Goal: Find specific page/section: Find specific page/section

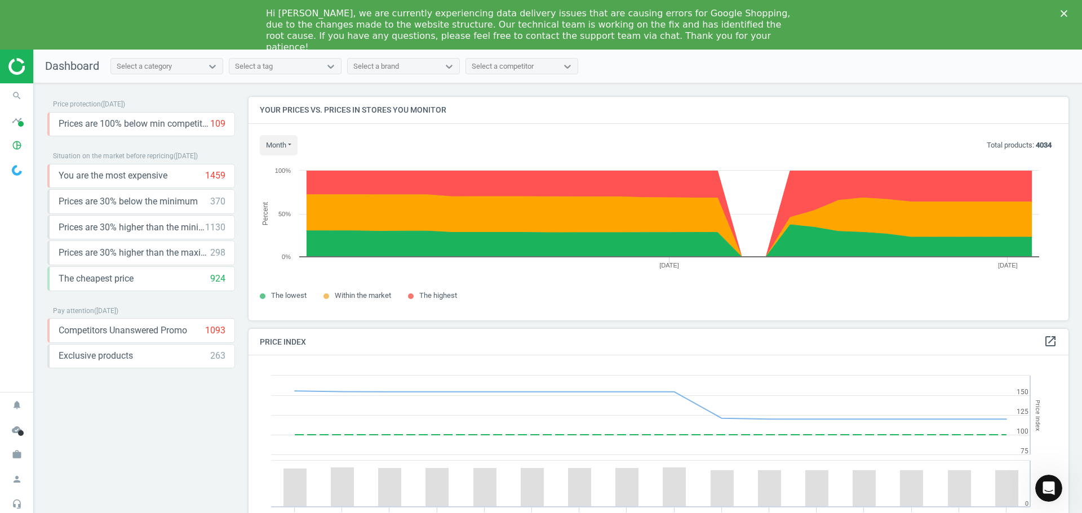
scroll to position [277, 829]
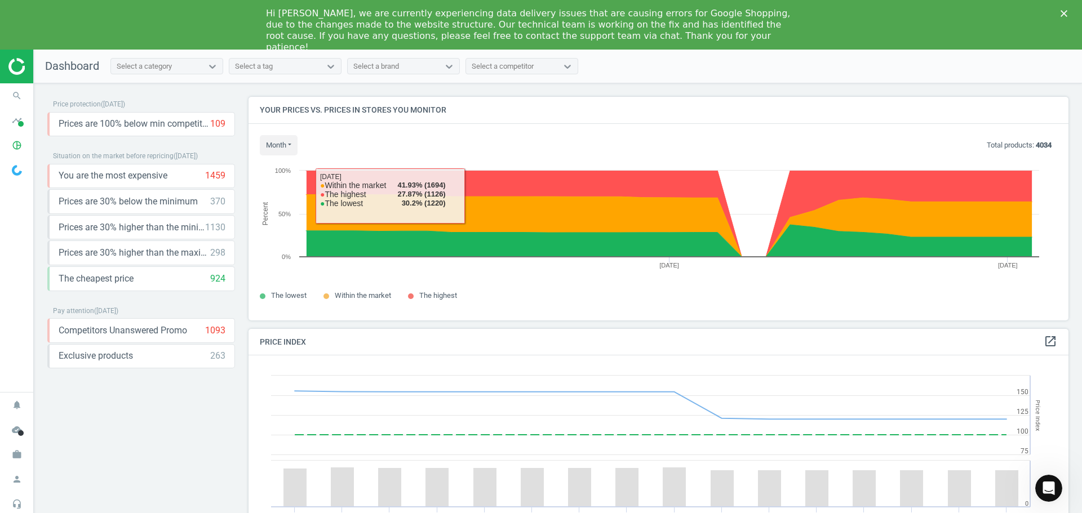
click at [183, 434] on div "Price protection ( [DATE] ) Prices are 100% below min competitor 109 keyboard_a…" at bounding box center [141, 326] width 188 height 458
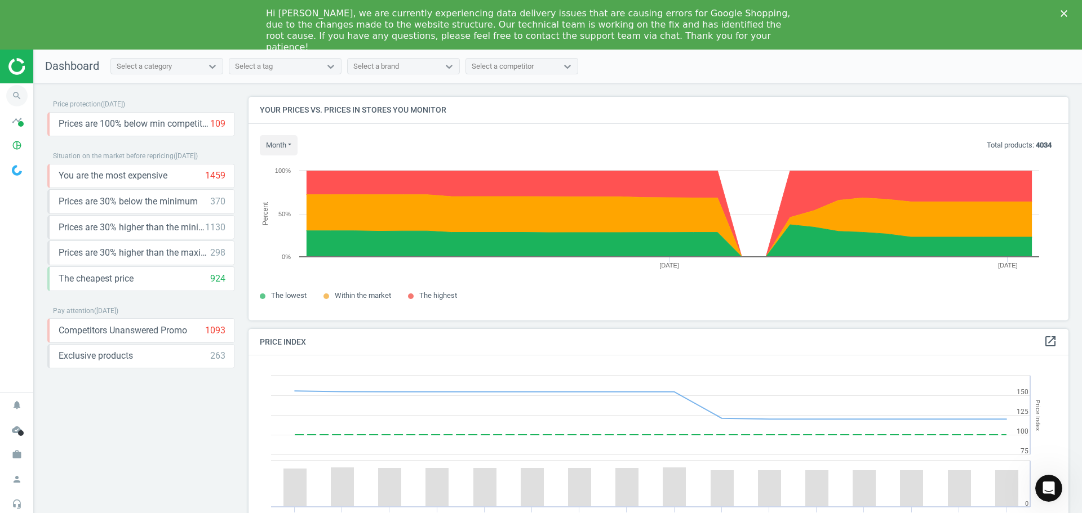
click at [17, 97] on icon "search" at bounding box center [16, 95] width 21 height 21
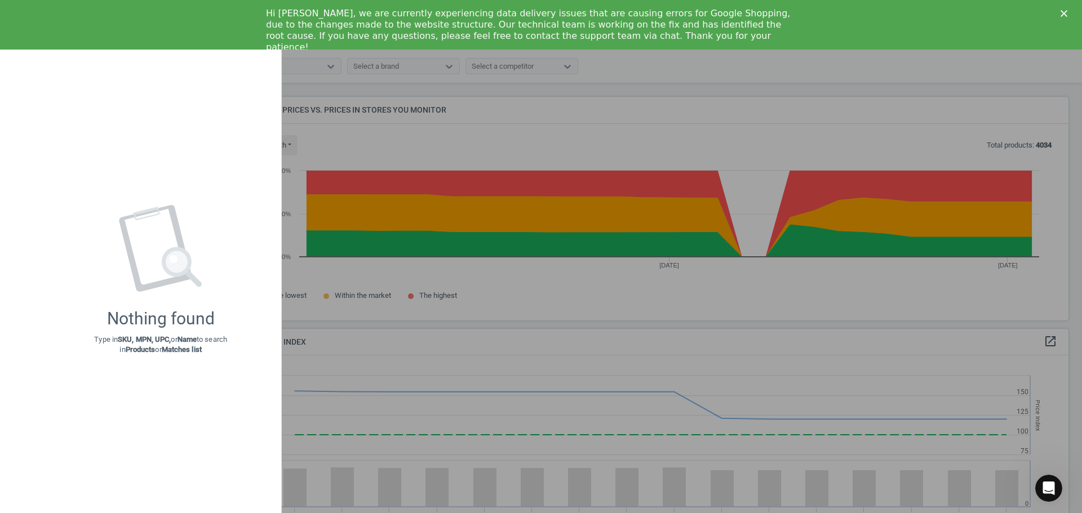
click at [325, 122] on div at bounding box center [541, 256] width 1082 height 513
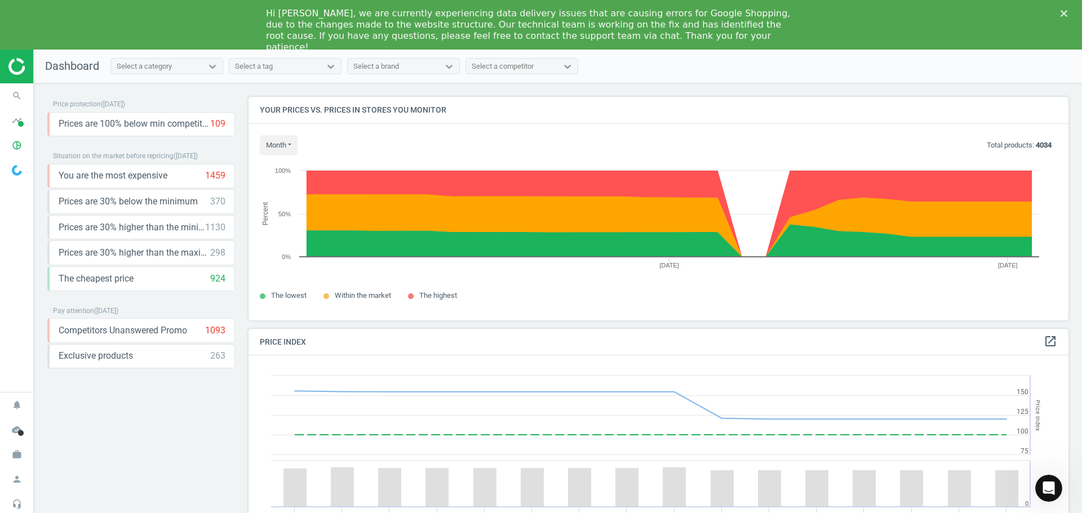
click at [18, 171] on img at bounding box center [17, 170] width 10 height 11
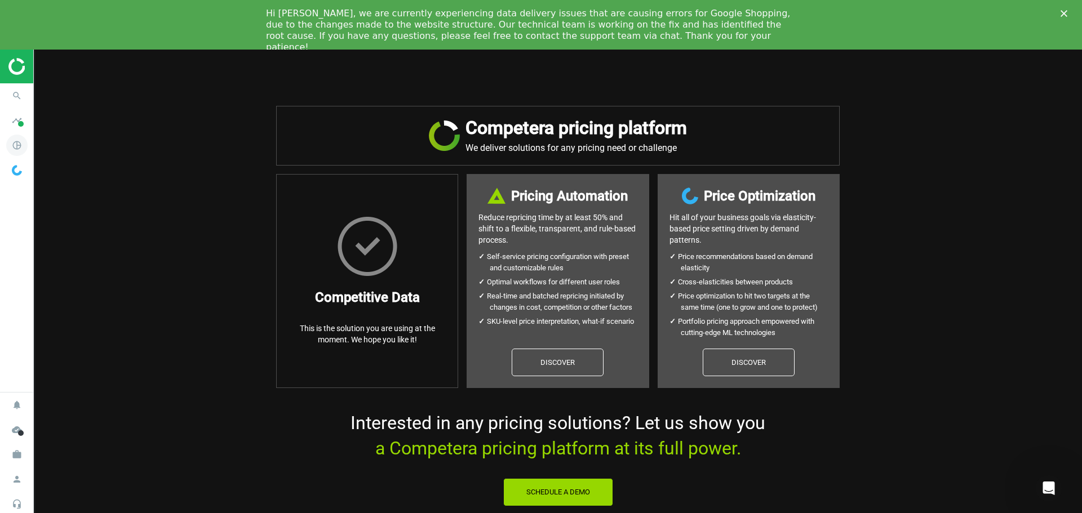
click at [16, 143] on icon "pie_chart_outlined" at bounding box center [16, 145] width 21 height 21
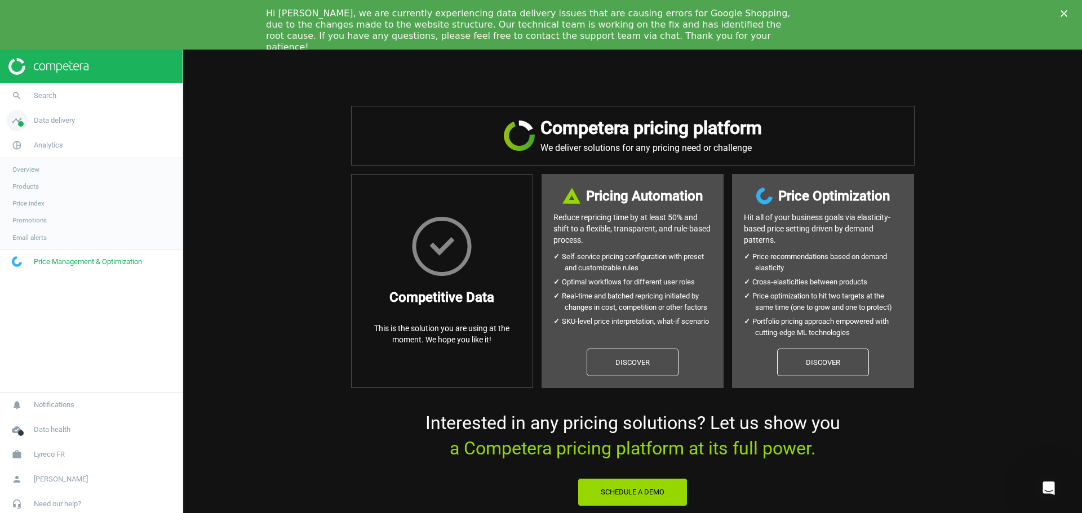
click at [26, 119] on icon "timeline" at bounding box center [16, 120] width 21 height 21
click at [92, 319] on link "Price Management & Optimization" at bounding box center [91, 312] width 183 height 25
